Goal: Check status: Check status

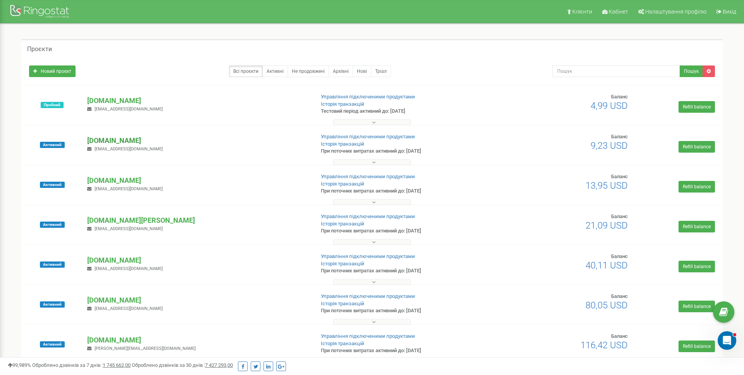
click at [115, 141] on p "[DOMAIN_NAME]" at bounding box center [197, 141] width 221 height 10
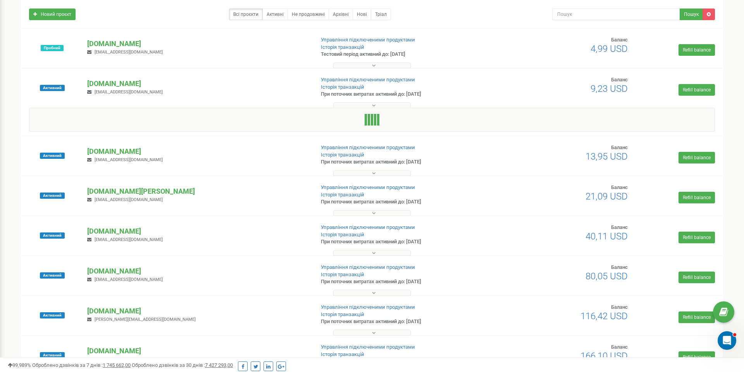
scroll to position [57, 0]
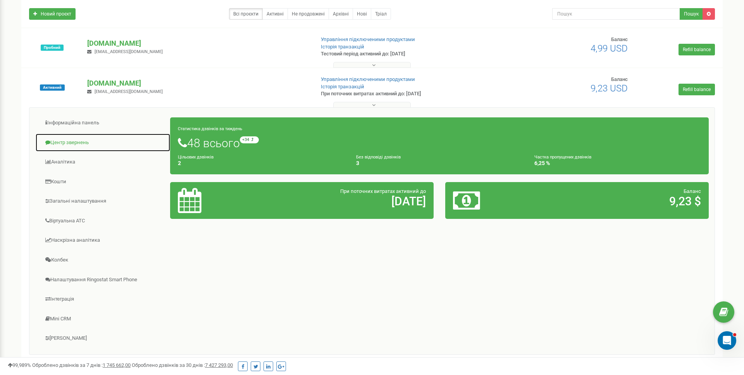
click at [67, 145] on link "Центр звернень" at bounding box center [102, 142] width 135 height 19
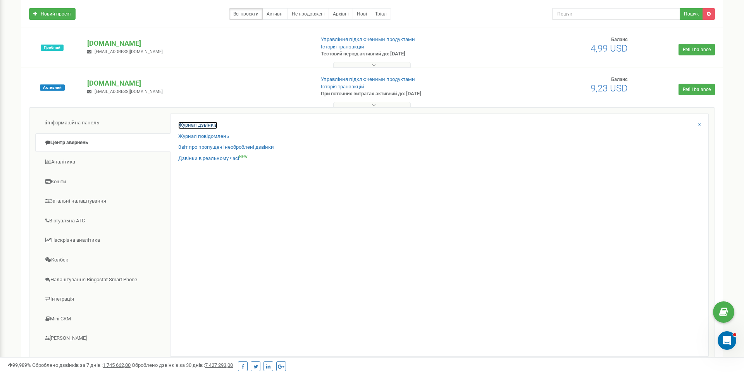
click at [198, 124] on link "Журнал дзвінків" at bounding box center [197, 125] width 39 height 7
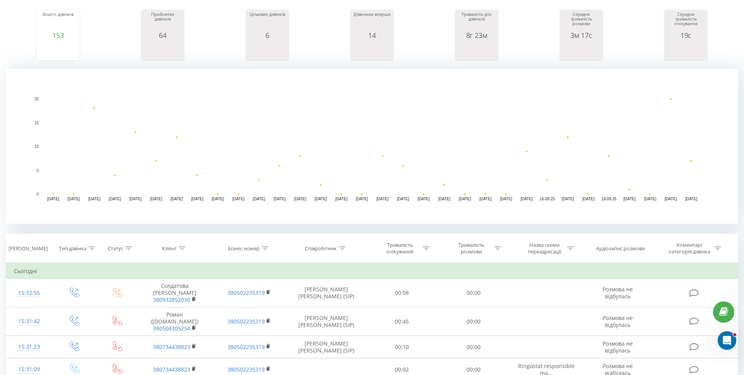
scroll to position [243, 0]
